Goal: Information Seeking & Learning: Learn about a topic

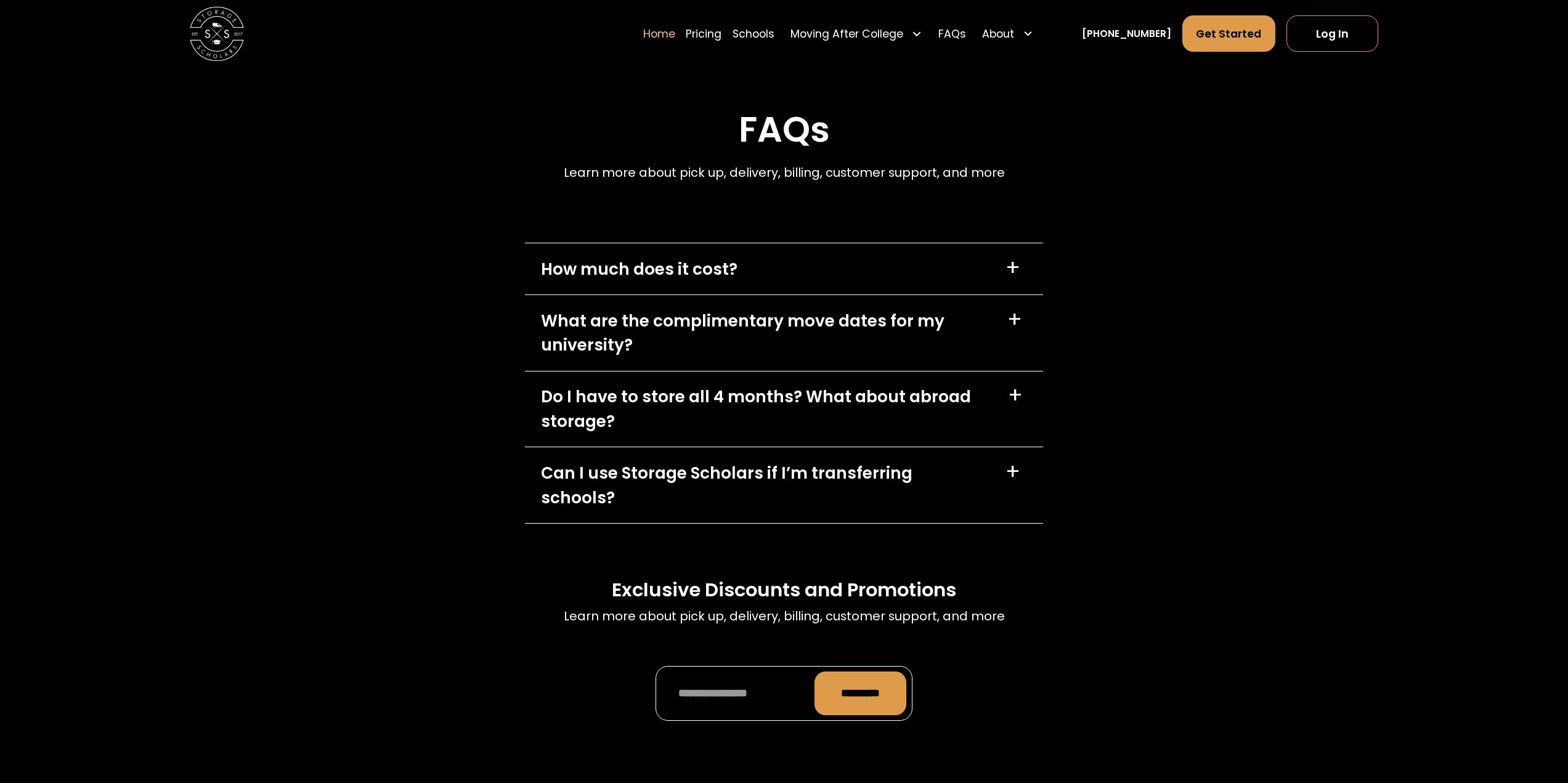
scroll to position [4023, 0]
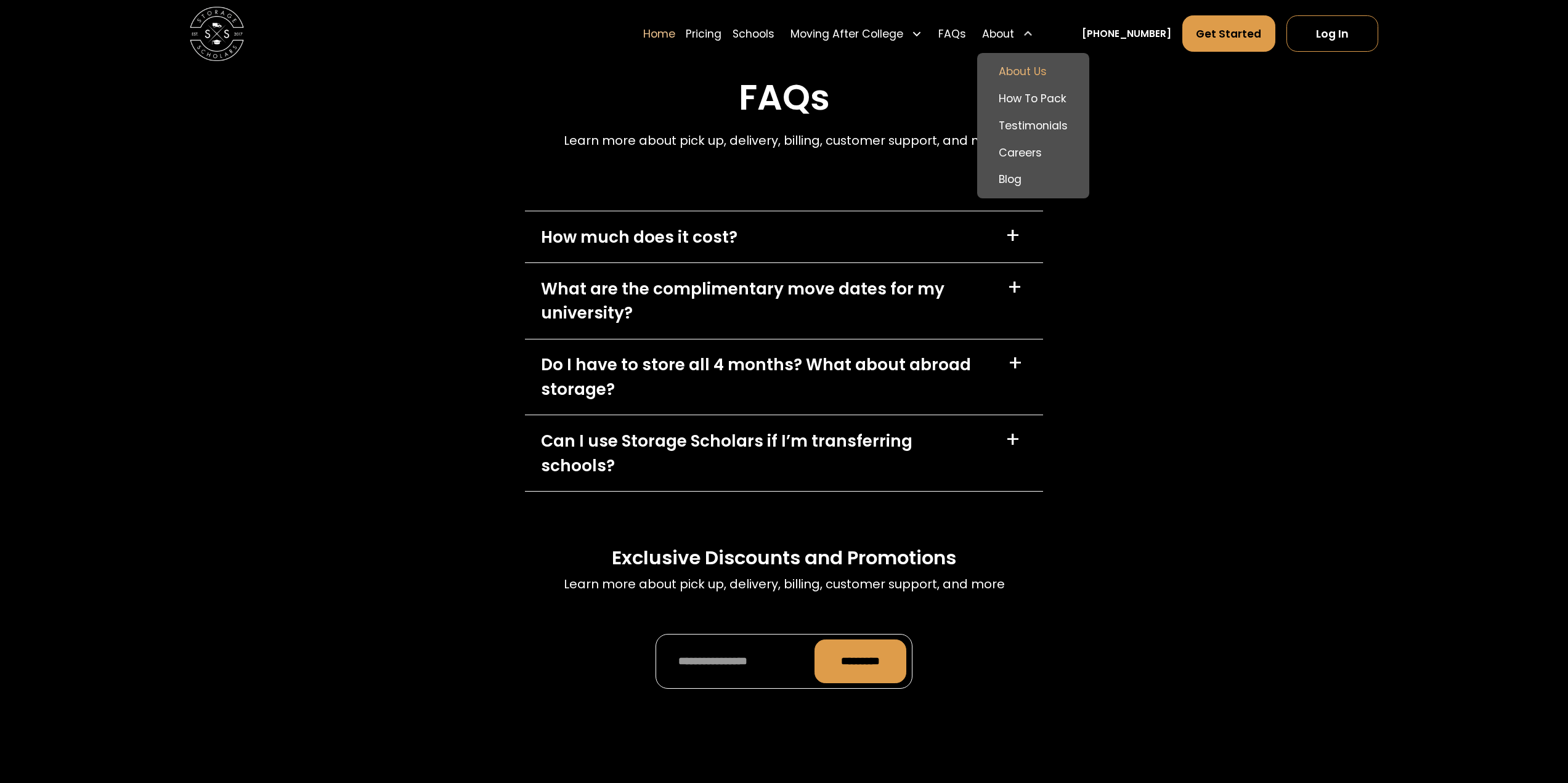
click at [1046, 67] on link "About Us" at bounding box center [1032, 71] width 102 height 27
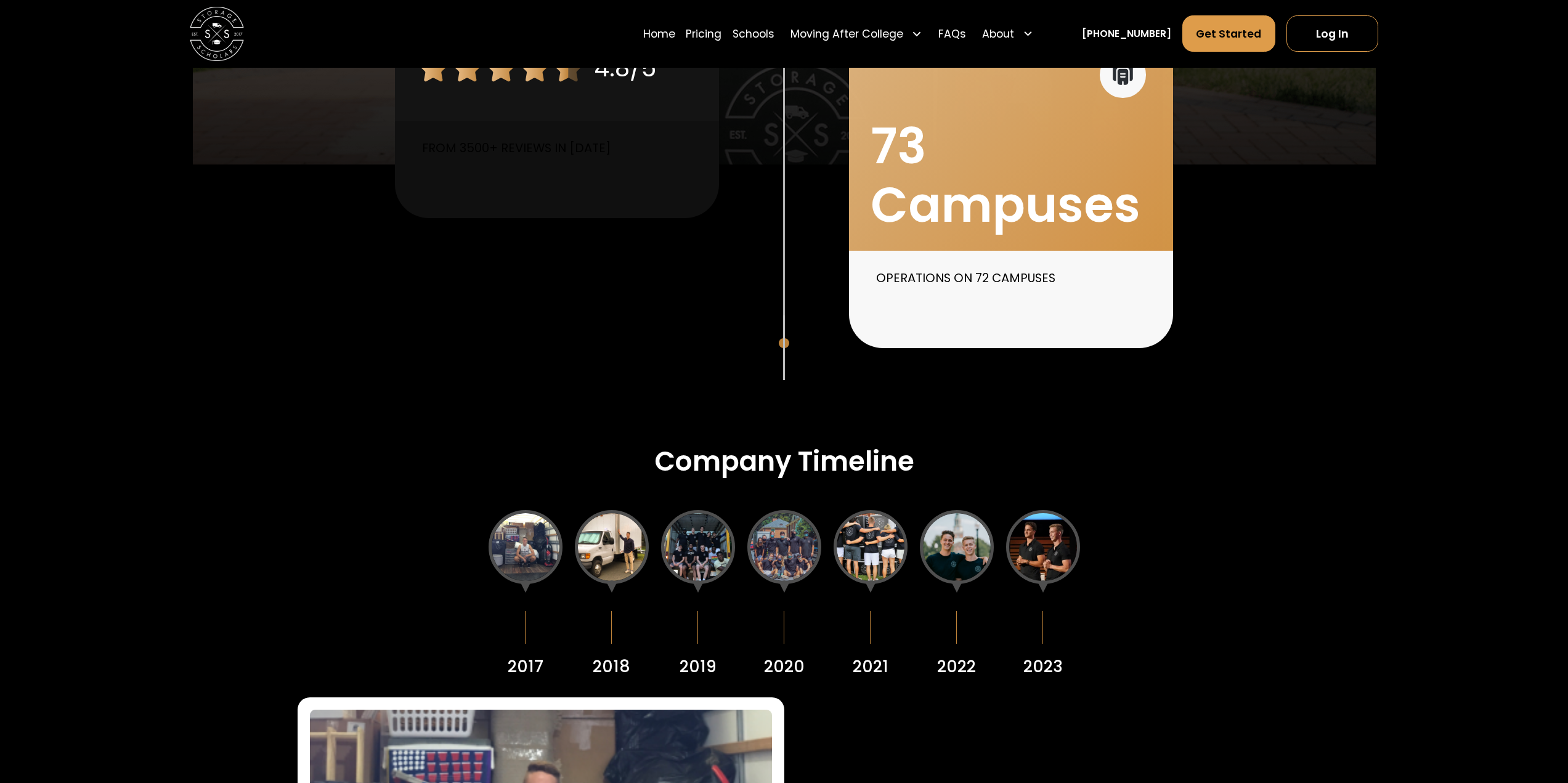
scroll to position [1643, 0]
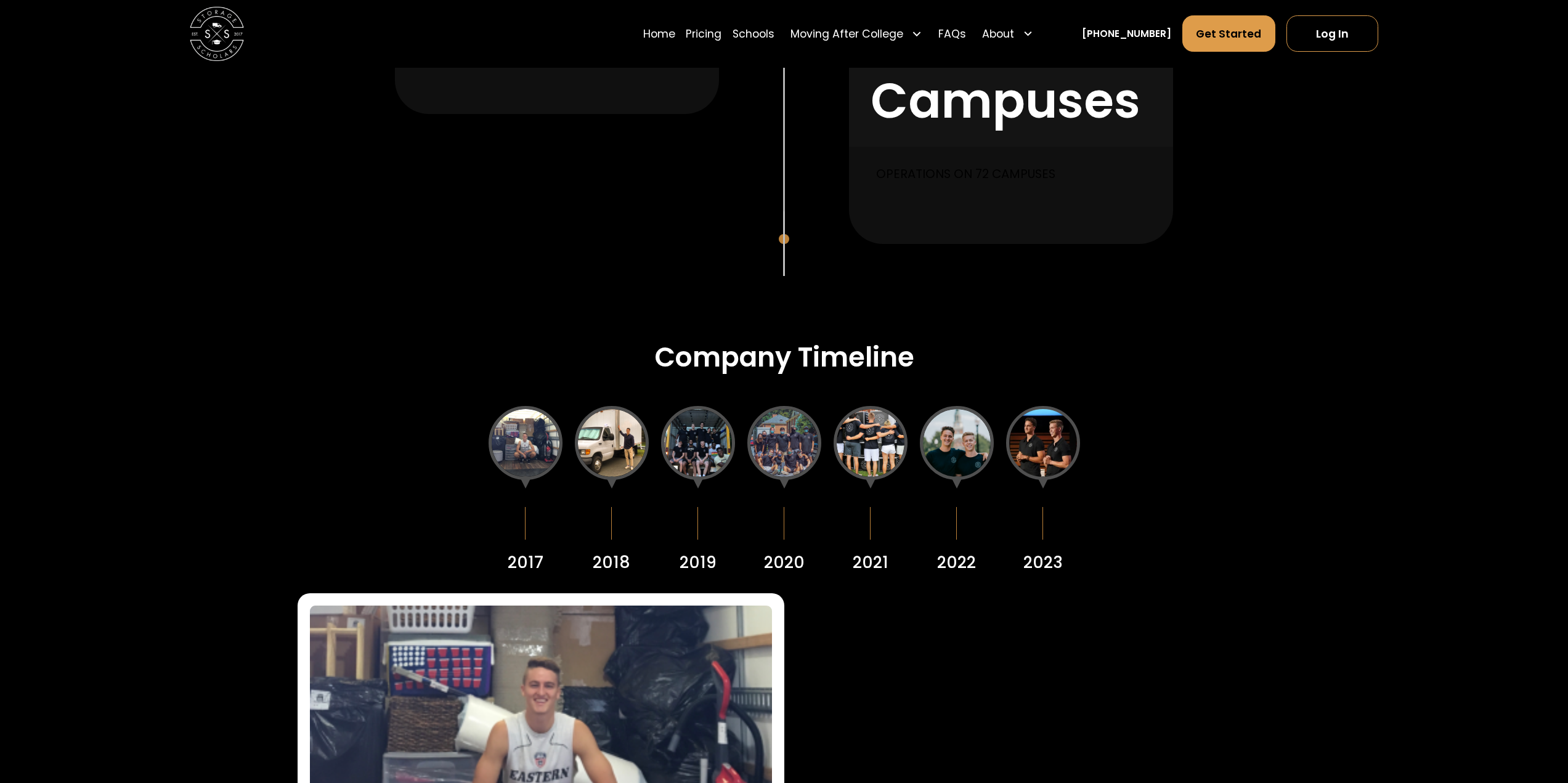
click at [1043, 441] on div at bounding box center [1044, 443] width 74 height 74
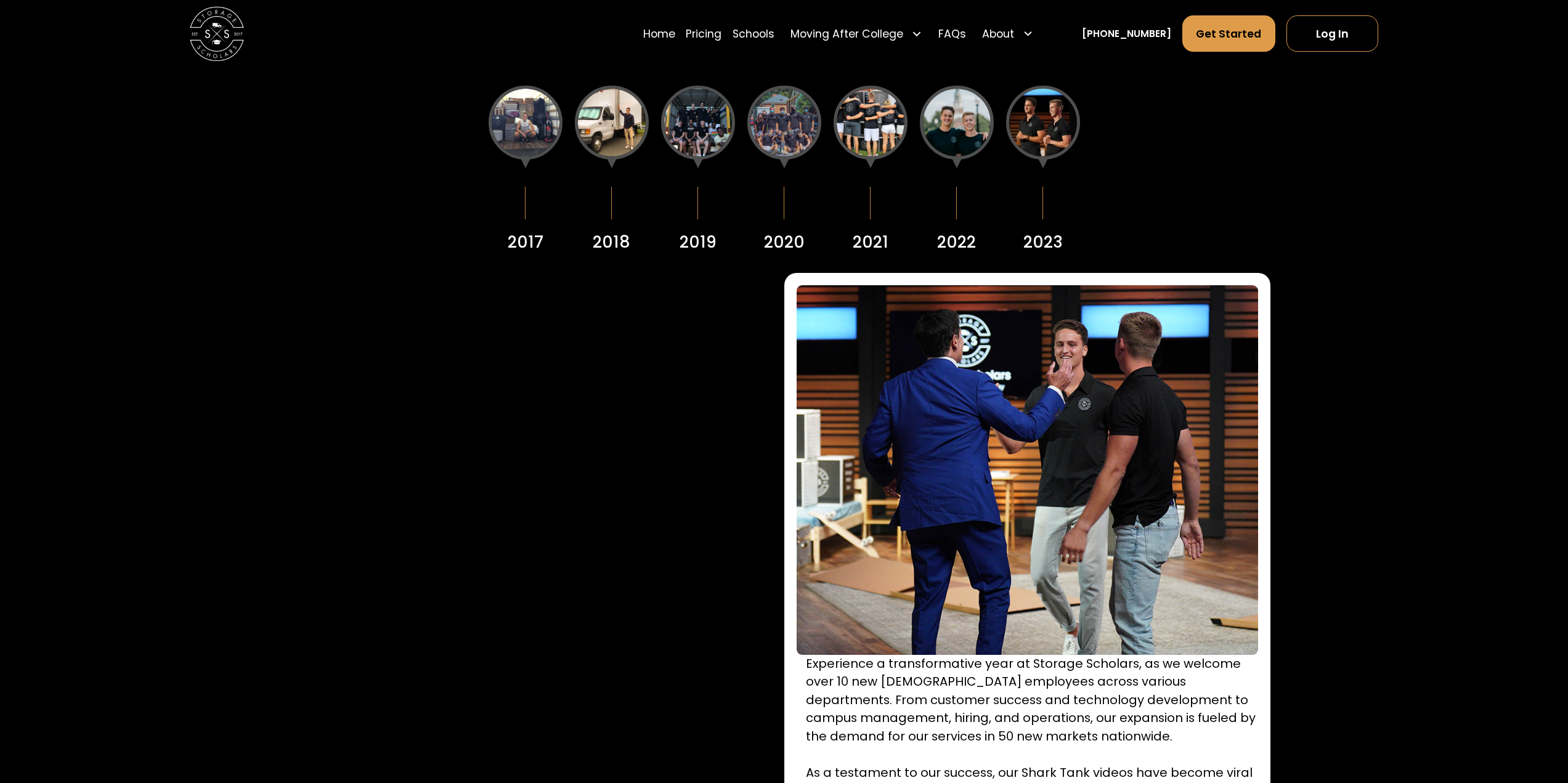
scroll to position [1971, 0]
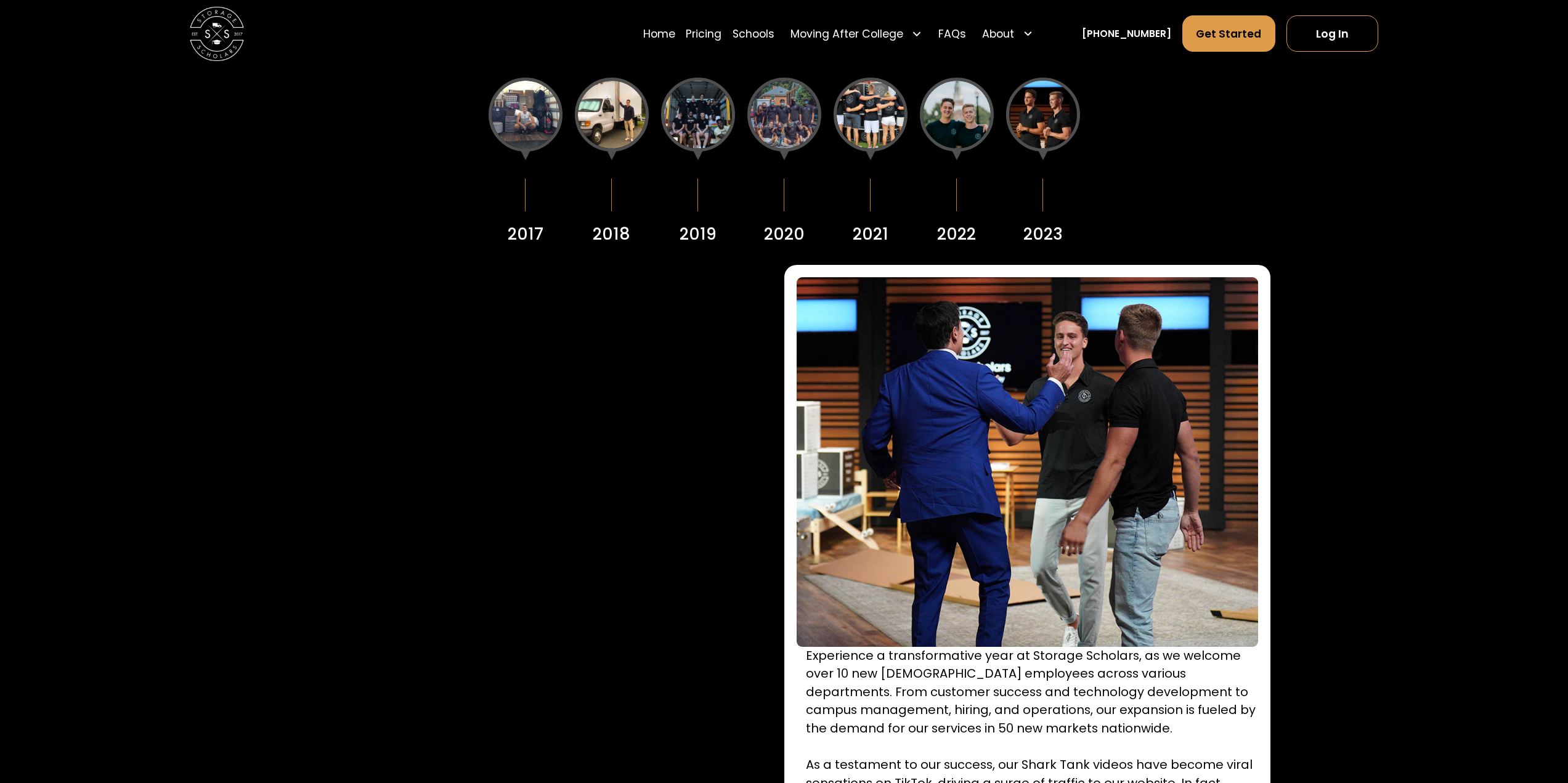
click at [538, 129] on div at bounding box center [526, 115] width 74 height 74
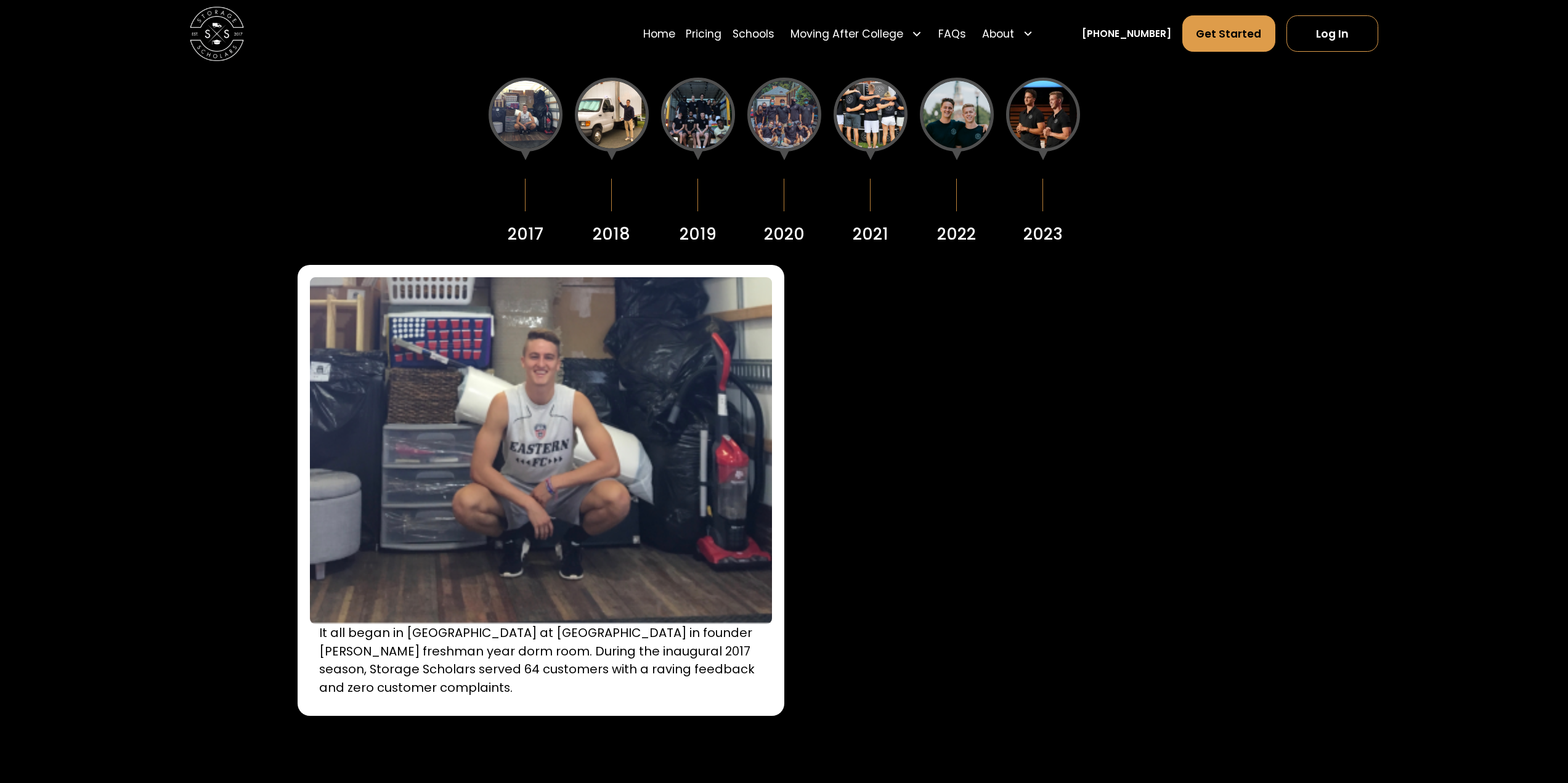
click at [613, 111] on div at bounding box center [612, 115] width 74 height 74
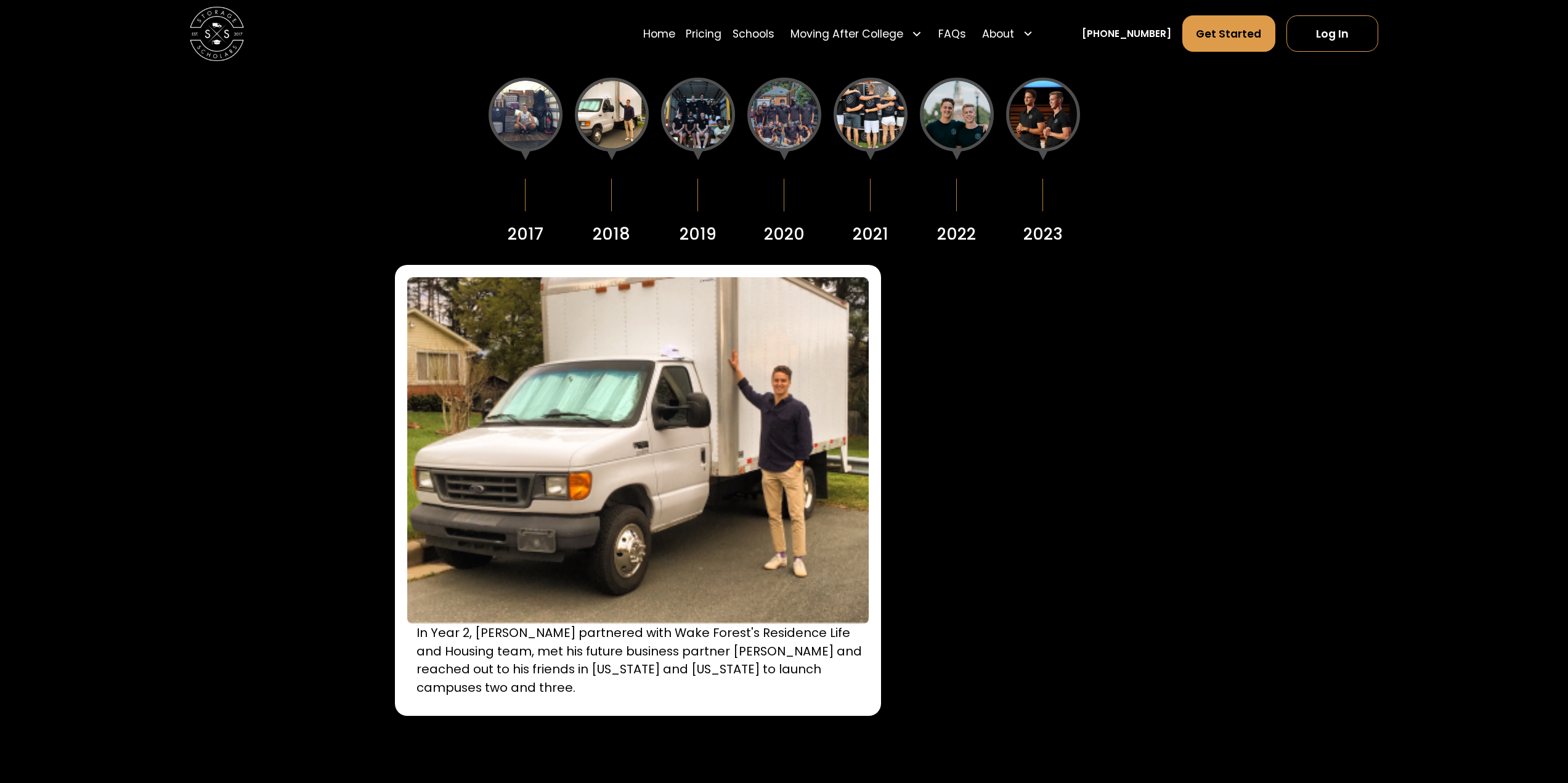
click at [702, 125] on div at bounding box center [698, 115] width 74 height 74
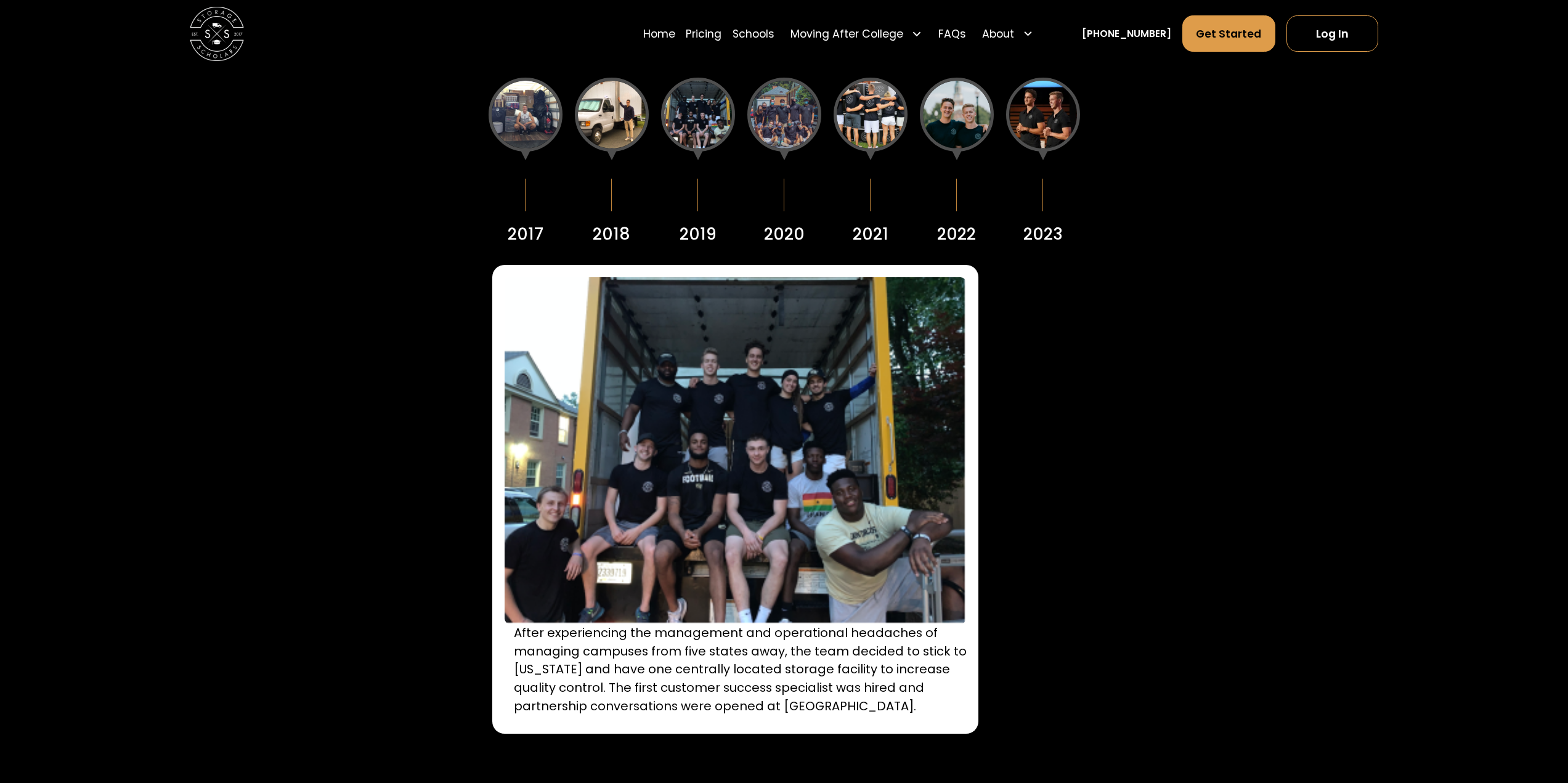
click at [782, 114] on div at bounding box center [785, 115] width 74 height 74
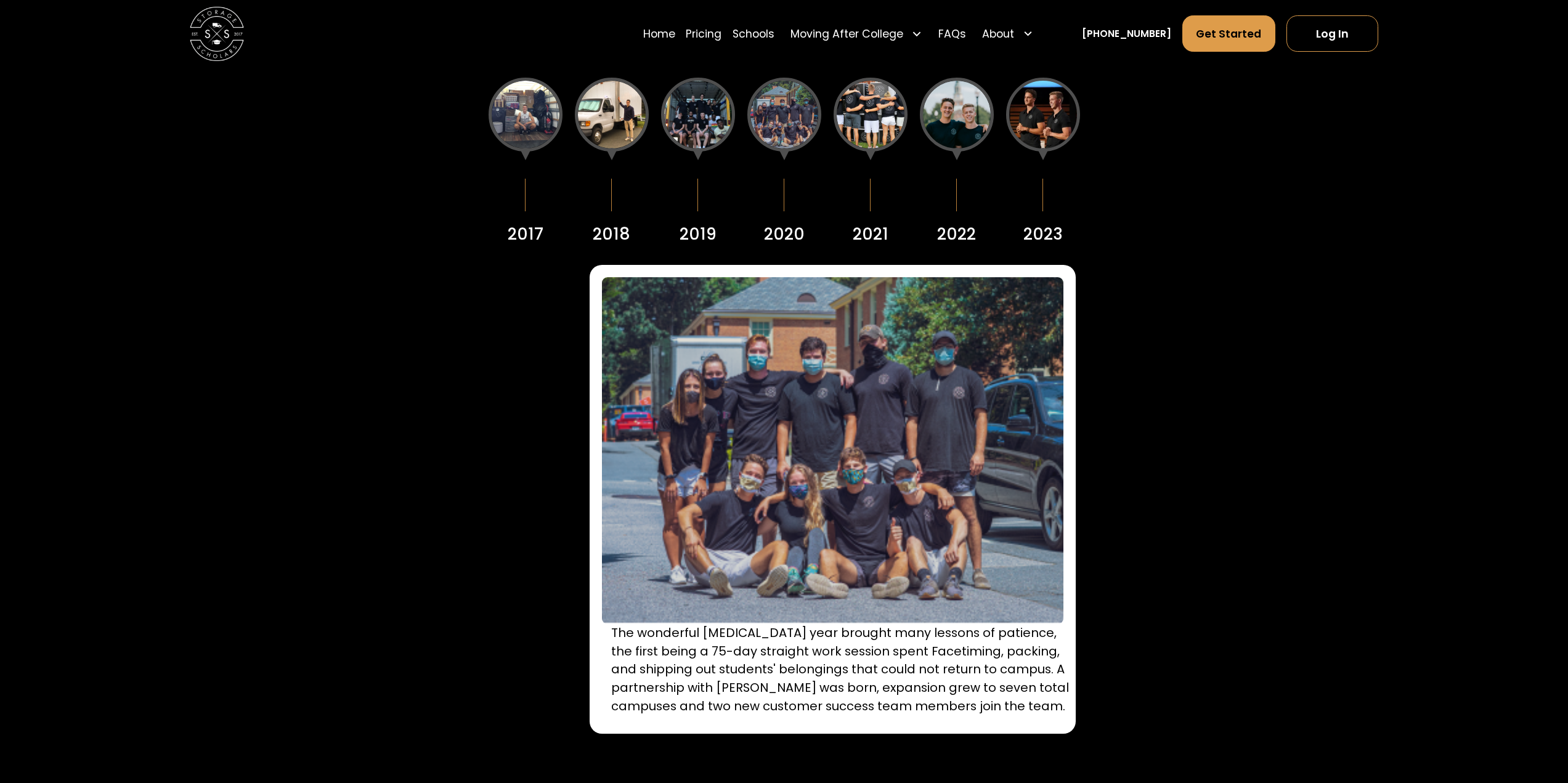
click at [861, 120] on div at bounding box center [871, 115] width 74 height 74
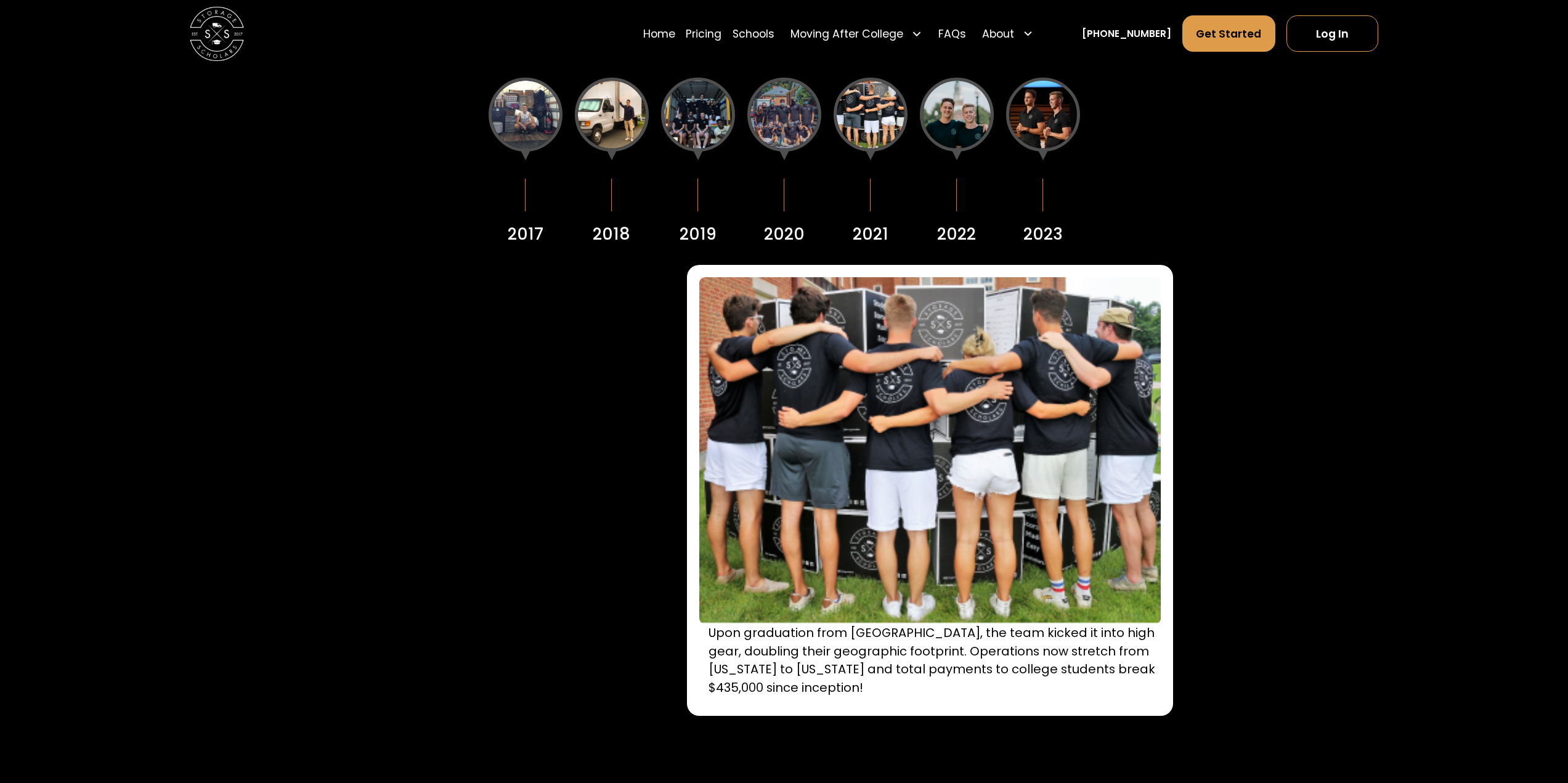
click at [963, 116] on div at bounding box center [957, 115] width 74 height 74
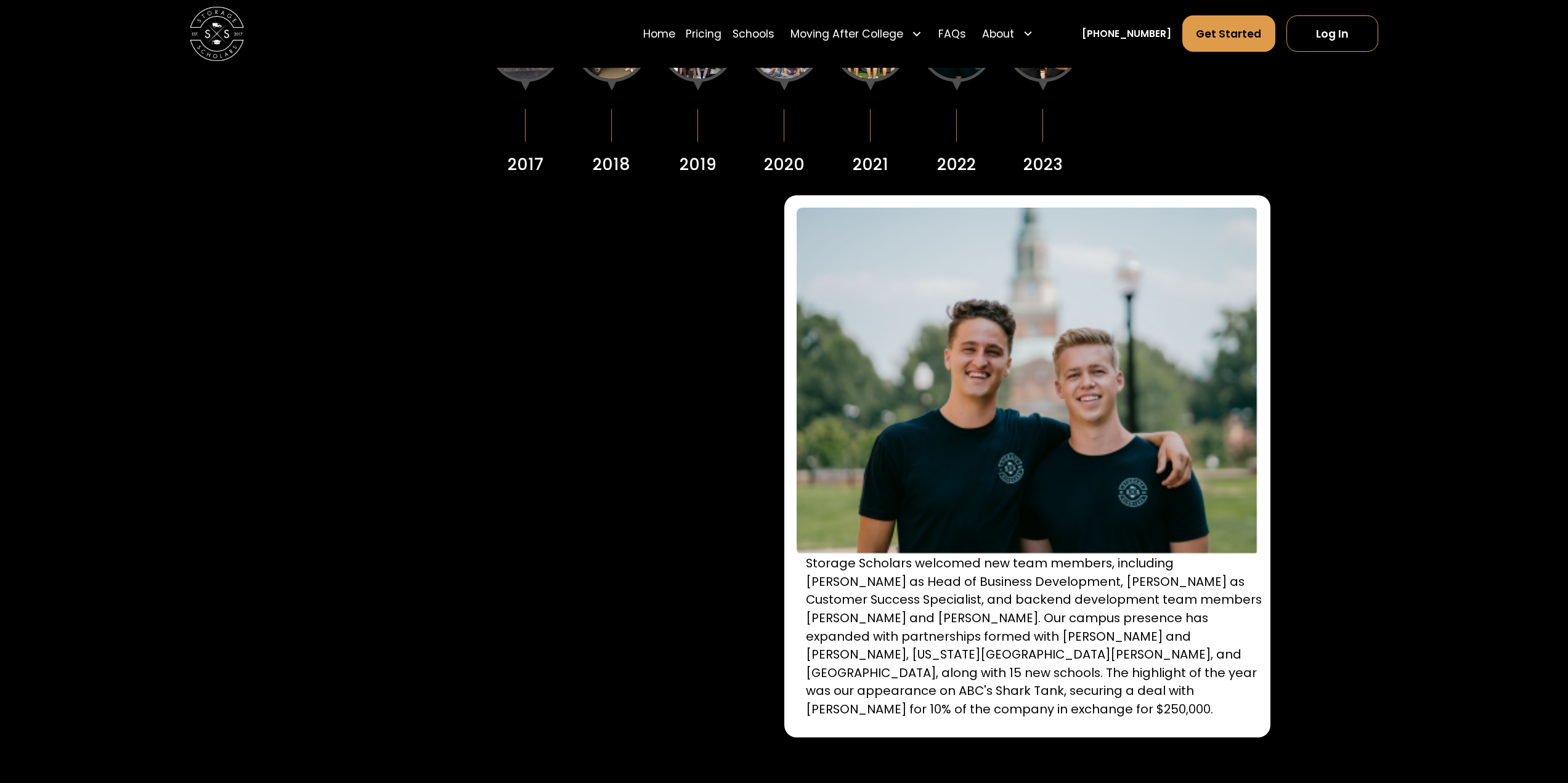
scroll to position [1889, 0]
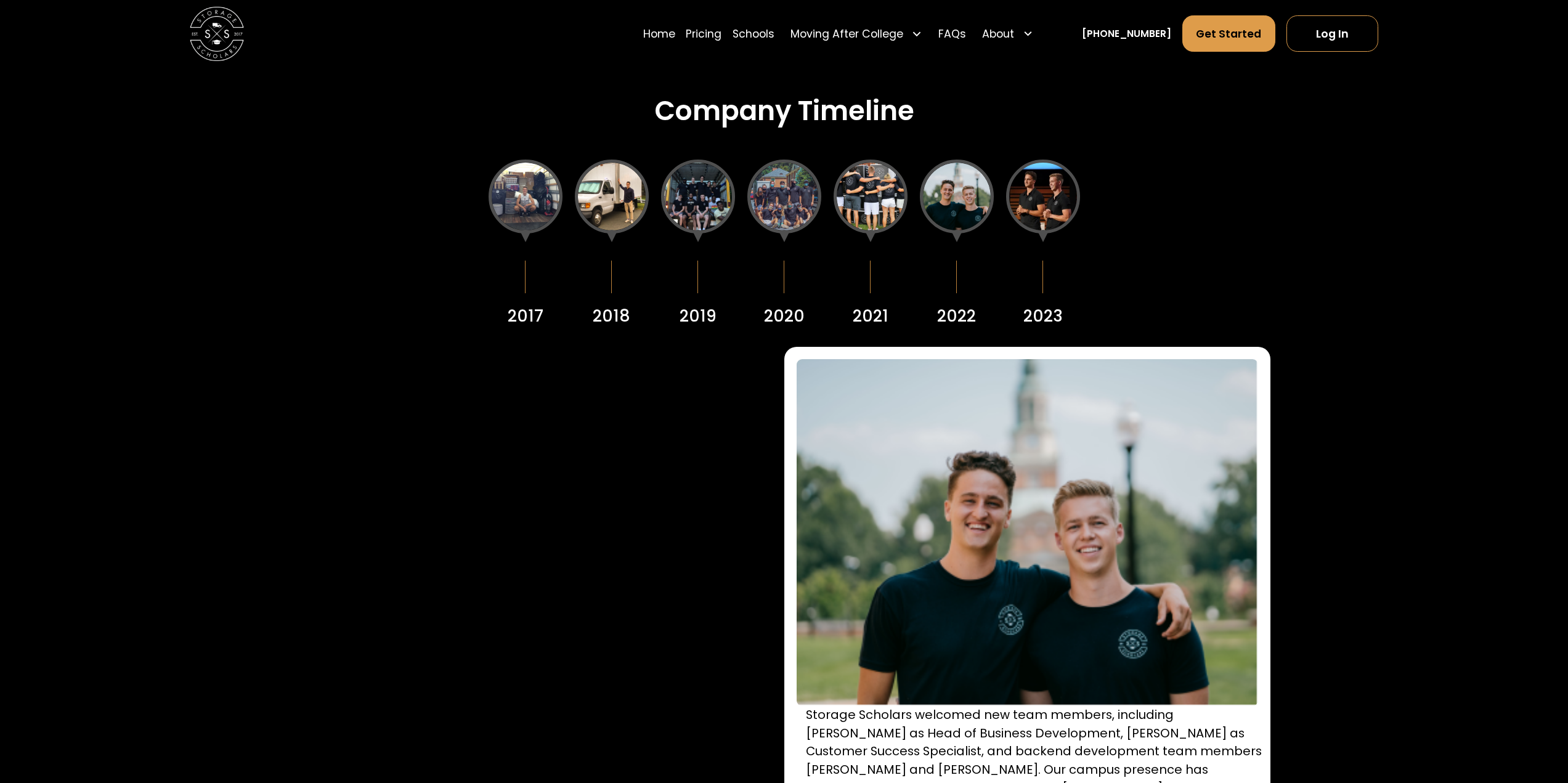
click at [1042, 187] on div at bounding box center [1044, 197] width 74 height 74
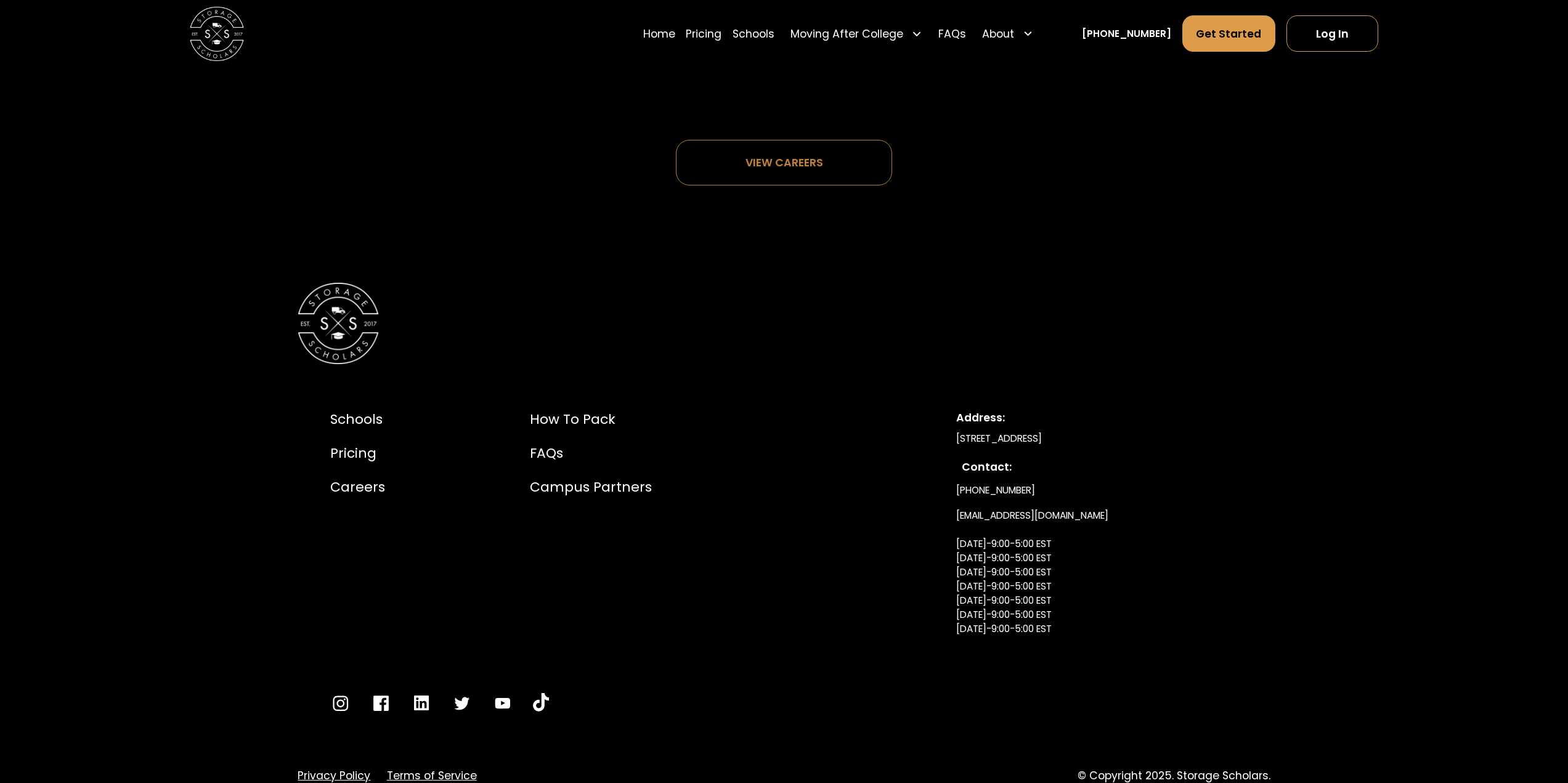
scroll to position [7558, 0]
